Goal: Information Seeking & Learning: Understand process/instructions

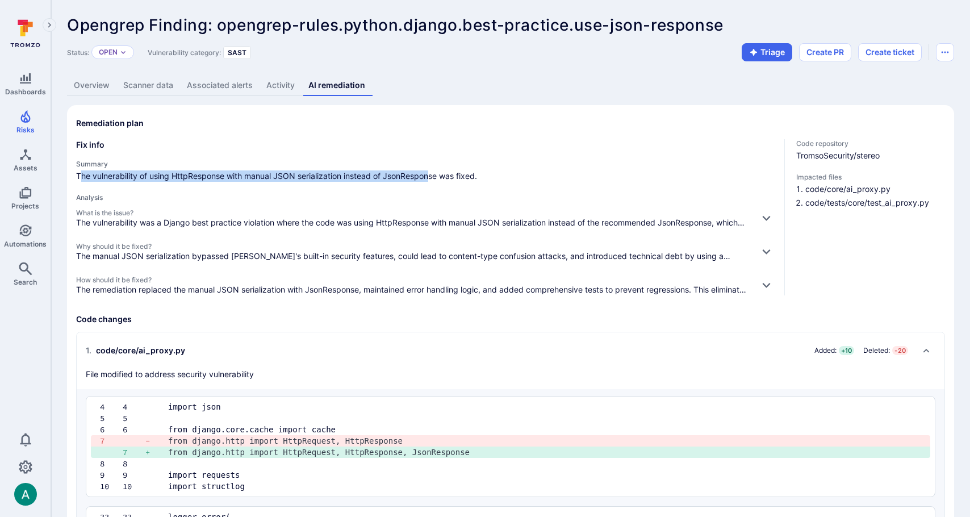
drag, startPoint x: 81, startPoint y: 174, endPoint x: 432, endPoint y: 173, distance: 350.9
click at [432, 173] on span "The vulnerability of using HttpResponse with manual JSON serialization instead …" at bounding box center [425, 175] width 699 height 11
click at [827, 53] on button "Create PR" at bounding box center [825, 52] width 52 height 18
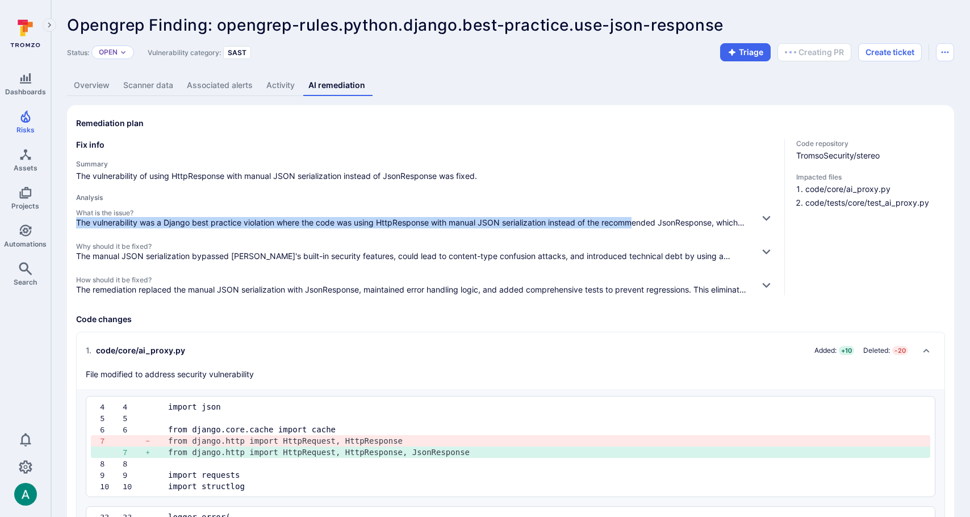
drag, startPoint x: 77, startPoint y: 222, endPoint x: 649, endPoint y: 219, distance: 571.3
click at [635, 219] on p "The vulnerability was a Django best practice violation where the code was using…" at bounding box center [413, 222] width 674 height 11
click at [762, 215] on icon "button" at bounding box center [766, 218] width 12 height 12
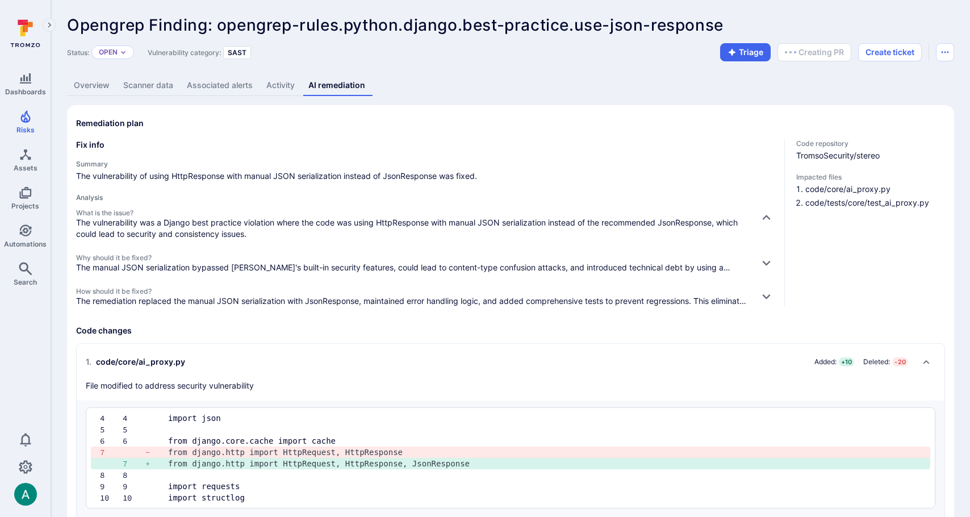
click at [94, 270] on p "The manual JSON serialization bypassed [PERSON_NAME]'s built-in security featur…" at bounding box center [413, 267] width 674 height 11
click at [762, 266] on icon "button" at bounding box center [766, 263] width 12 height 12
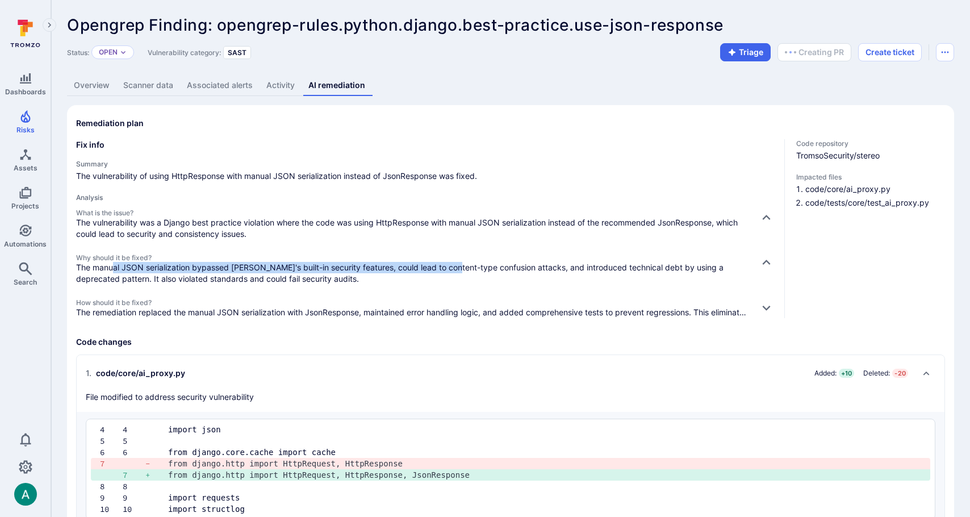
drag, startPoint x: 114, startPoint y: 266, endPoint x: 454, endPoint y: 269, distance: 340.2
click at [454, 269] on p "The manual JSON serialization bypassed [PERSON_NAME]'s built-in security featur…" at bounding box center [413, 273] width 674 height 23
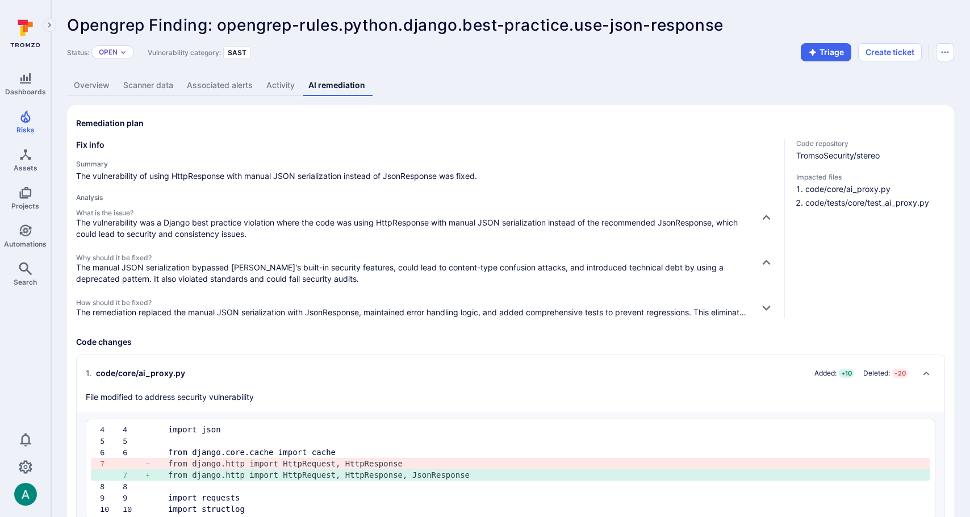
click at [682, 61] on div "Status: Open Vulnerability category: SAST Triage Create ticket" at bounding box center [510, 52] width 887 height 18
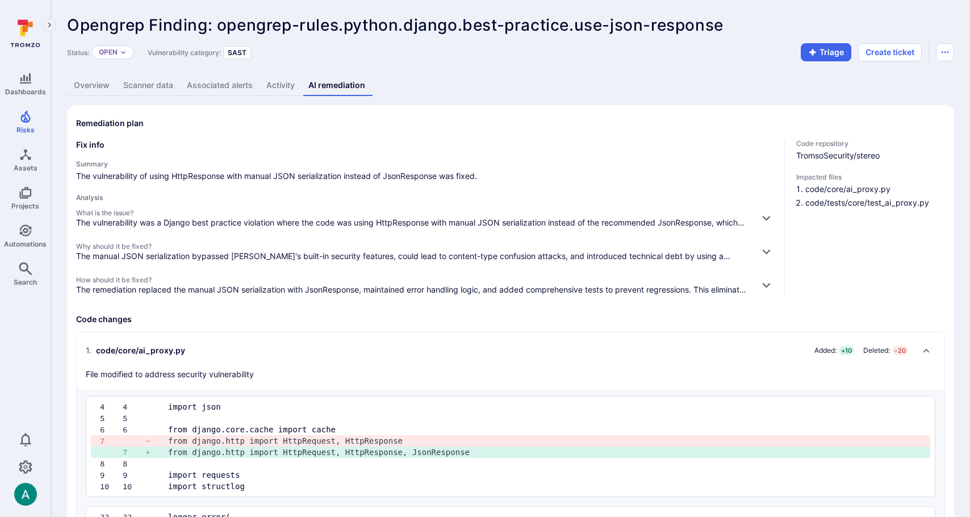
click at [650, 53] on div "Status: Open Vulnerability category: SAST Triage Create ticket" at bounding box center [510, 52] width 887 height 18
click at [764, 250] on icon "button" at bounding box center [766, 251] width 12 height 12
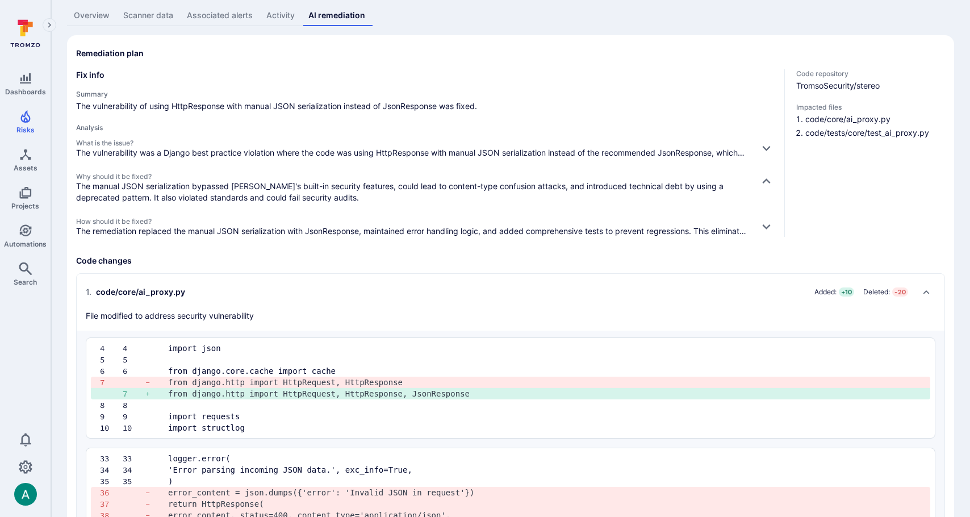
scroll to position [70, 0]
click at [764, 148] on icon "button" at bounding box center [766, 147] width 12 height 12
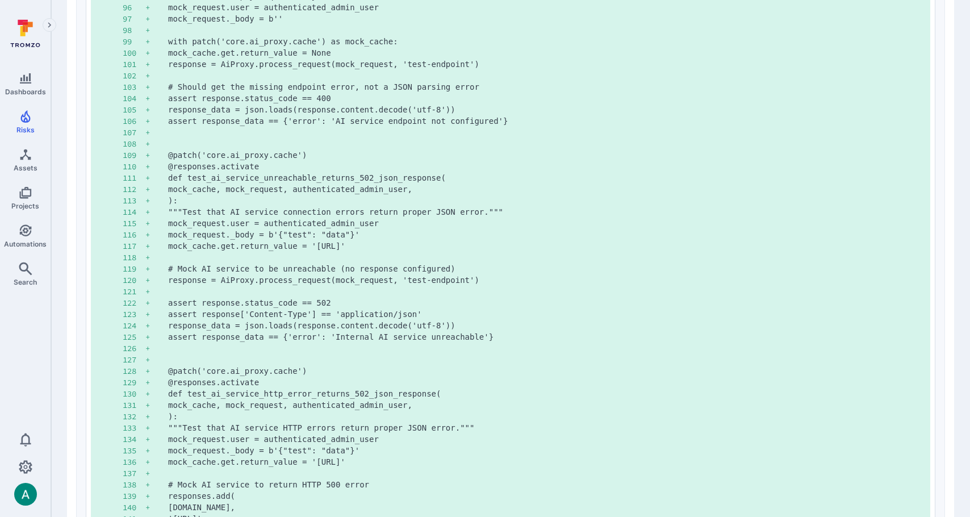
scroll to position [2346, 0]
